Goal: Task Accomplishment & Management: Use online tool/utility

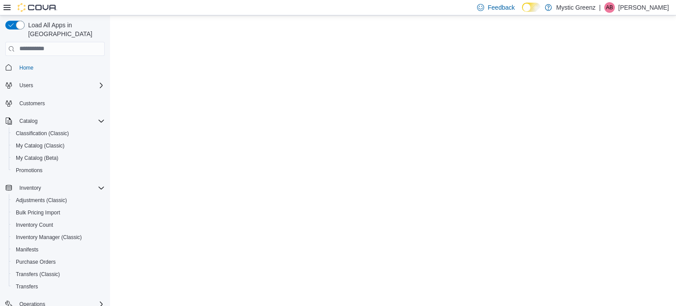
select select "**********"
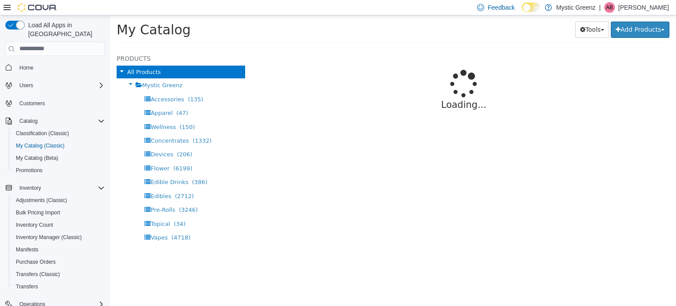
select select "**********"
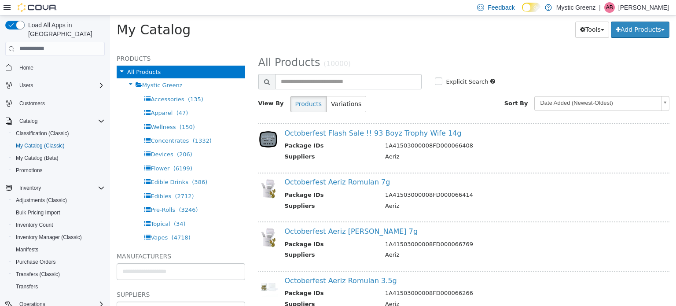
click at [352, 29] on div "Tools Merge Products Map Private Products Bulk Product Editor Export Add Produc…" at bounding box center [510, 29] width 317 height 17
